Goal: Task Accomplishment & Management: Manage account settings

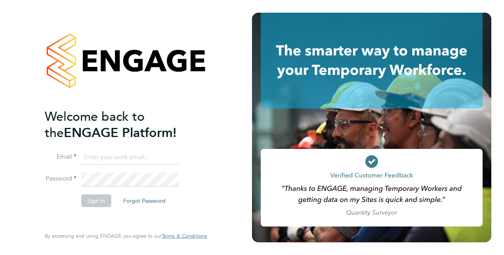
type input "Thomas.Church@Vistry.co.uk"
click at [99, 200] on button "Sign In" at bounding box center [96, 200] width 30 height 13
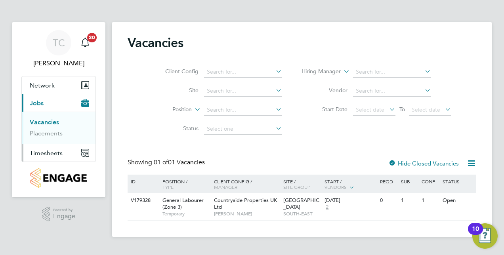
click at [55, 152] on span "Timesheets" at bounding box center [46, 153] width 33 height 8
click at [55, 152] on link "Expenses" at bounding box center [43, 151] width 27 height 8
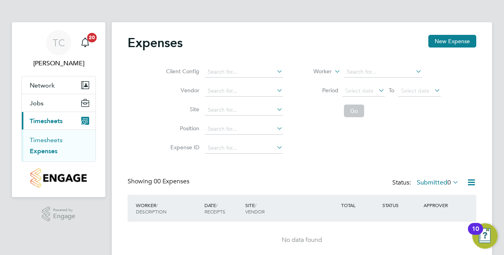
click at [50, 139] on link "Timesheets" at bounding box center [46, 140] width 33 height 8
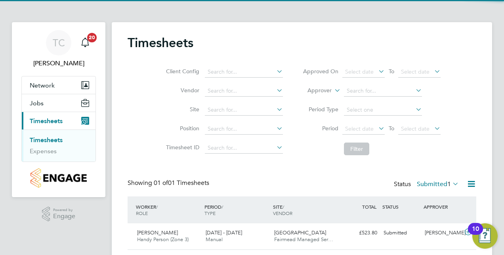
scroll to position [23, 0]
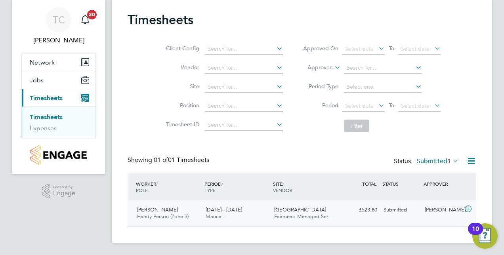
click at [227, 202] on div "David Rowlands Handy Person (Zone 3) 18 - 24 Aug 2025 18 - 24 Aug 2025 Manual B…" at bounding box center [302, 213] width 349 height 26
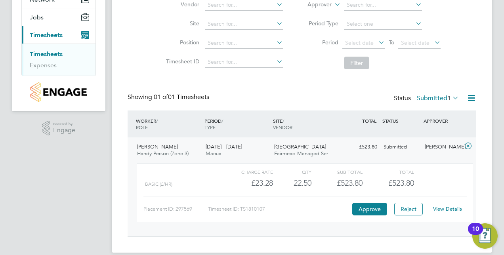
scroll to position [95, 0]
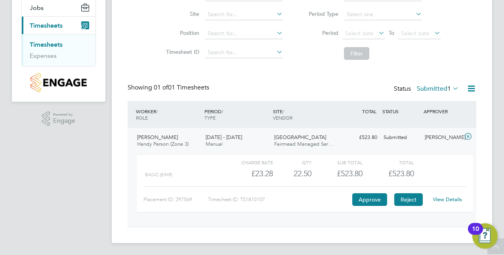
click at [410, 200] on button "Reject" at bounding box center [408, 199] width 29 height 13
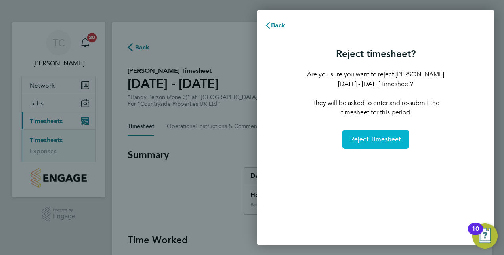
click at [368, 141] on span "Reject Timesheet" at bounding box center [375, 139] width 51 height 8
